Goal: Information Seeking & Learning: Understand process/instructions

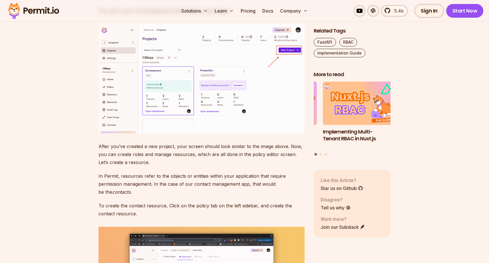
scroll to position [1651, 0]
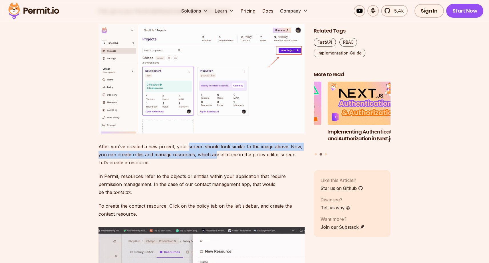
drag, startPoint x: 187, startPoint y: 229, endPoint x: 215, endPoint y: 237, distance: 28.6
click at [215, 167] on p "After you’ve created a new project, your screen should look similar to the imag…" at bounding box center [202, 155] width 206 height 24
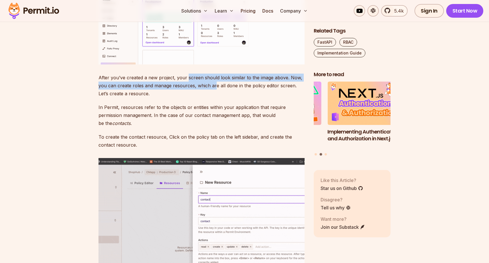
scroll to position [1723, 0]
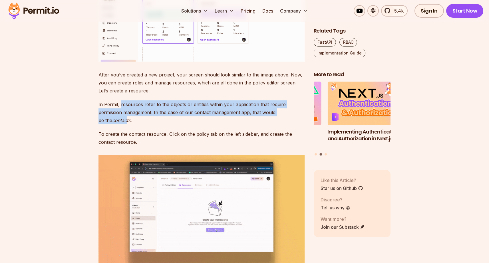
drag, startPoint x: 120, startPoint y: 189, endPoint x: 121, endPoint y: 203, distance: 14.0
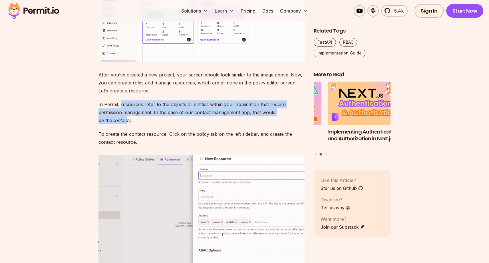
click at [121, 125] on p "In Permit, resources refer to the objects or entities within your application t…" at bounding box center [202, 113] width 206 height 24
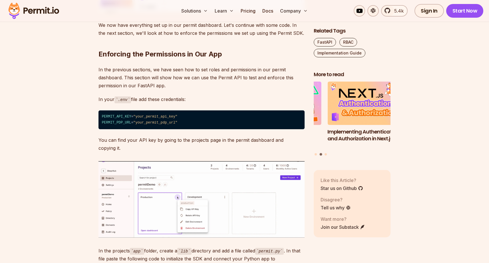
scroll to position [2504, 0]
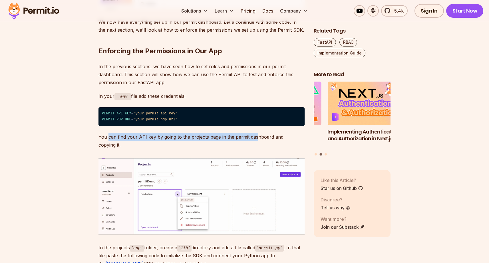
drag, startPoint x: 109, startPoint y: 219, endPoint x: 255, endPoint y: 217, distance: 146.0
click at [255, 149] on p "You can find your API key by going to the projects page in the permit dashboard…" at bounding box center [202, 141] width 206 height 16
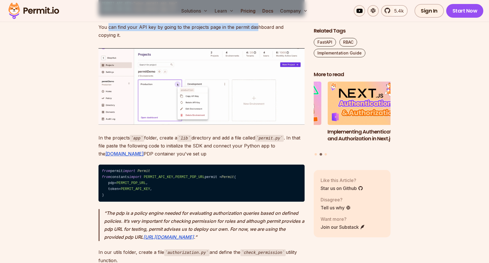
scroll to position [2615, 0]
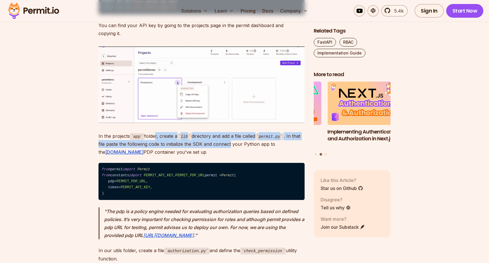
drag, startPoint x: 239, startPoint y: 216, endPoint x: 155, endPoint y: 213, distance: 84.3
click at [155, 157] on p "In the projects app folder, create a lib directory and add a file called permit…" at bounding box center [202, 144] width 206 height 24
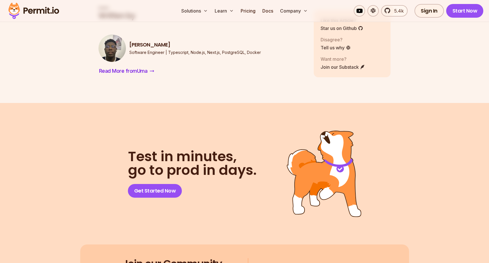
scroll to position [4005, 0]
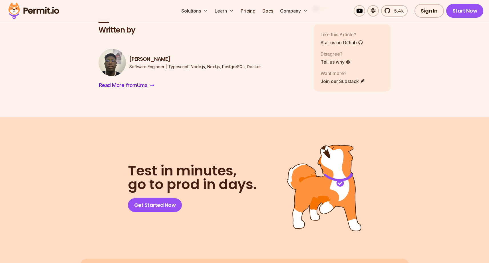
drag, startPoint x: 119, startPoint y: 139, endPoint x: 272, endPoint y: 140, distance: 152.5
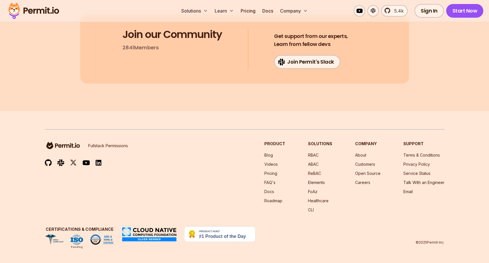
scroll to position [4557, 0]
